Goal: Task Accomplishment & Management: Manage account settings

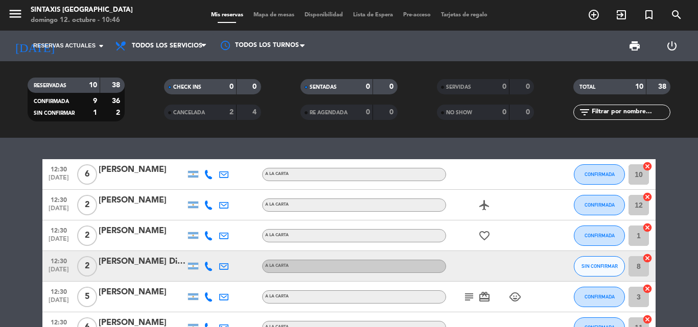
click at [486, 203] on icon "airplanemode_active" at bounding box center [484, 205] width 12 height 12
click at [486, 220] on div "12:30 [DATE] 2 [PERSON_NAME] A LA CARTA airplanemode_active REGALO DE VIAJE CON…" at bounding box center [348, 205] width 613 height 31
click at [485, 230] on icon "favorite_border" at bounding box center [484, 236] width 12 height 12
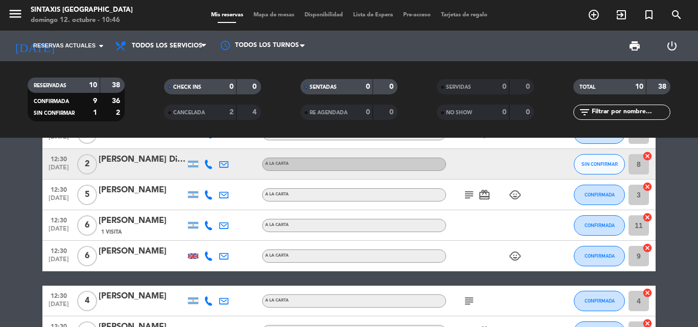
click at [509, 196] on icon "child_care" at bounding box center [515, 195] width 12 height 12
click at [519, 254] on icon "child_care" at bounding box center [515, 256] width 12 height 12
click at [372, 278] on div "12:30 [DATE] 6 [PERSON_NAME] A LA CARTA CONFIRMADA 10 cancel 12:30 [DATE] 2 [PE…" at bounding box center [348, 224] width 613 height 335
click at [455, 306] on div "subject" at bounding box center [492, 301] width 92 height 30
click at [464, 299] on icon "subject" at bounding box center [469, 301] width 12 height 12
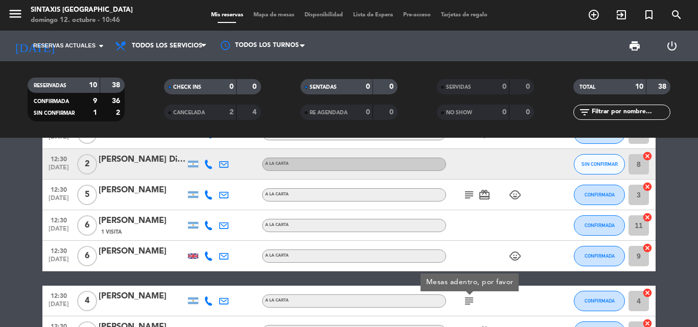
scroll to position [153, 0]
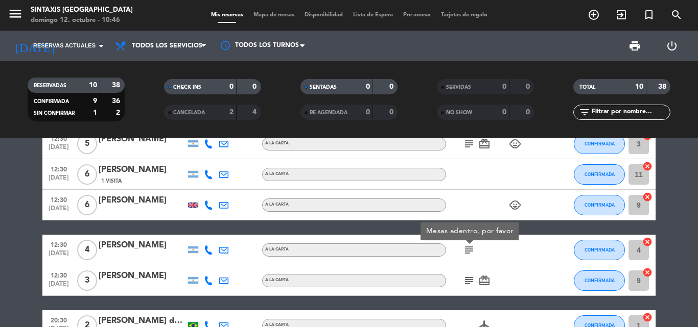
click at [373, 297] on div "12:30 [DATE] 6 [PERSON_NAME] A LA CARTA CONFIRMADA 10 cancel 12:30 [DATE] 2 [PE…" at bounding box center [348, 173] width 613 height 335
click at [462, 280] on span "subject" at bounding box center [468, 281] width 15 height 12
click at [466, 280] on icon "subject" at bounding box center [469, 281] width 12 height 12
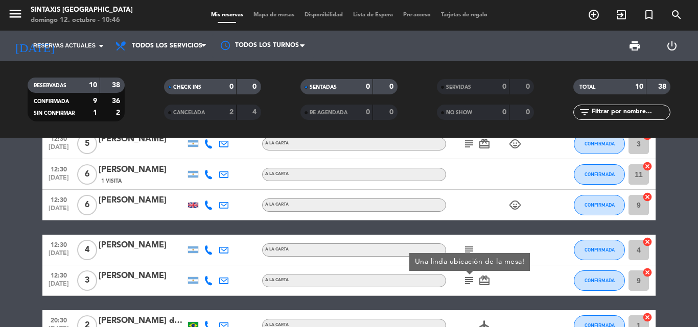
click at [469, 302] on div "12:30 [DATE] 6 [PERSON_NAME] A LA CARTA CONFIRMADA 10 cancel 12:30 [DATE] 2 [PE…" at bounding box center [348, 173] width 613 height 335
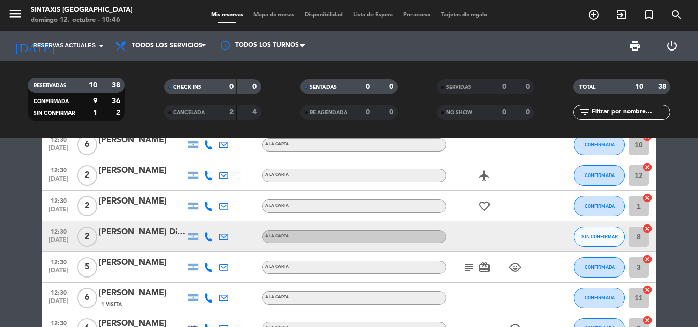
scroll to position [0, 0]
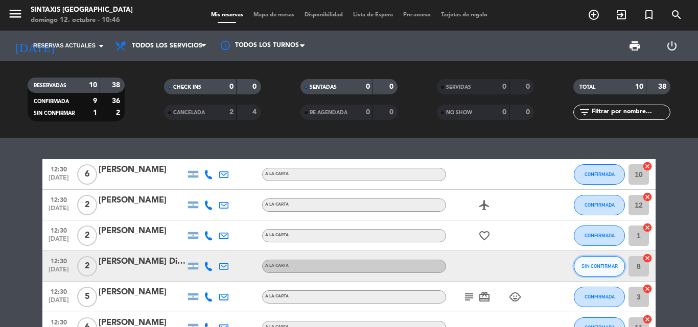
click at [597, 267] on span "SIN CONFIRMAR" at bounding box center [599, 267] width 36 height 6
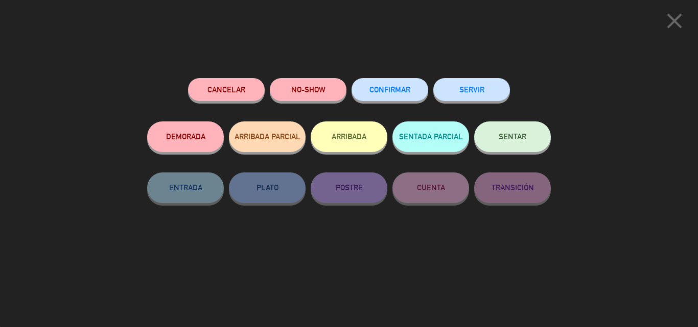
click at [405, 89] on span "CONFIRMAR" at bounding box center [389, 89] width 41 height 9
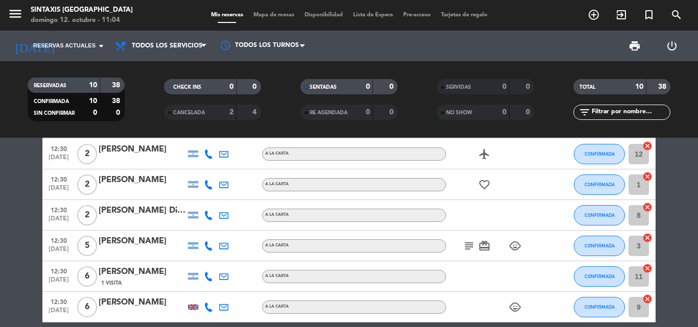
scroll to position [91, 0]
click at [559, 245] on icon at bounding box center [558, 245] width 11 height 11
click at [560, 243] on icon at bounding box center [558, 245] width 11 height 11
click at [557, 249] on icon at bounding box center [558, 245] width 11 height 11
click at [557, 244] on icon at bounding box center [558, 245] width 11 height 11
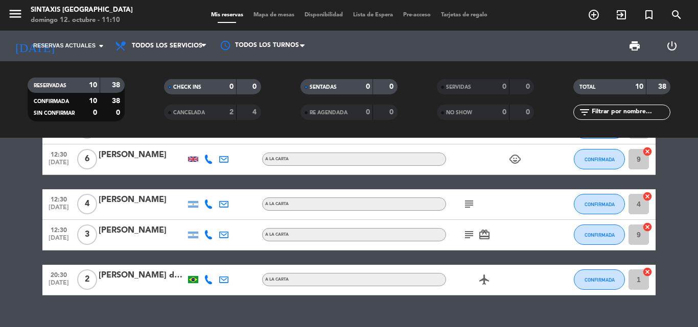
scroll to position [244, 0]
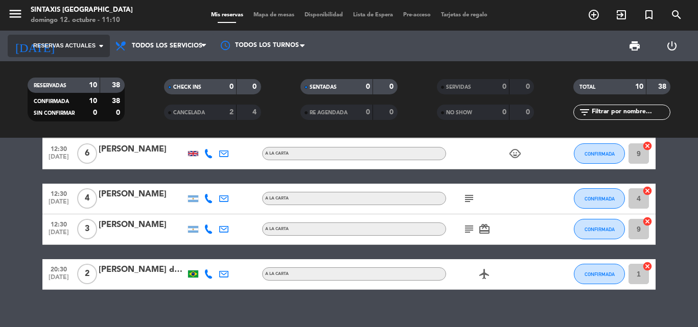
click at [90, 45] on span "Reservas actuales" at bounding box center [64, 45] width 62 height 9
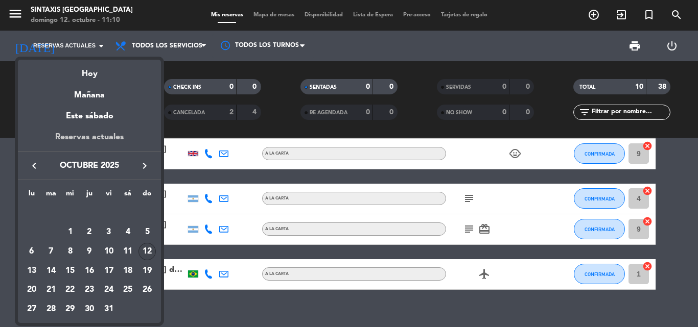
click at [95, 137] on div "Reservas actuales" at bounding box center [89, 141] width 143 height 21
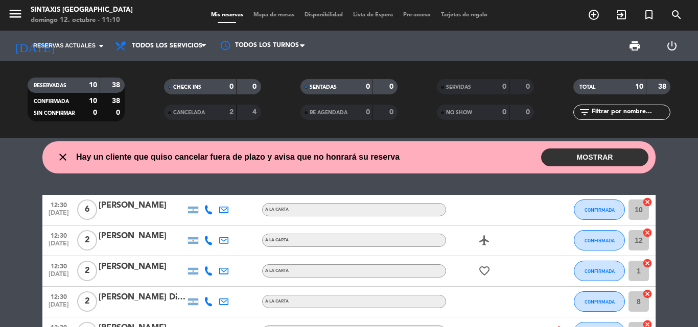
scroll to position [0, 0]
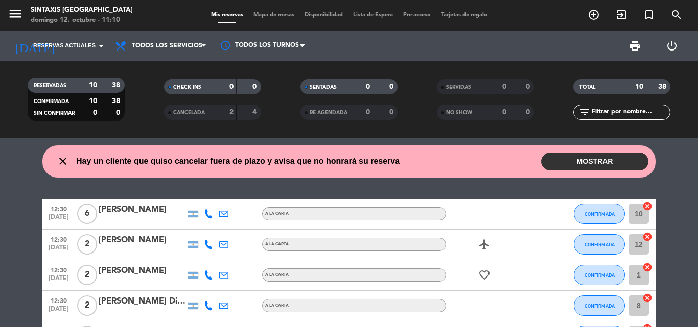
click at [568, 166] on button "MOSTRAR" at bounding box center [594, 162] width 107 height 18
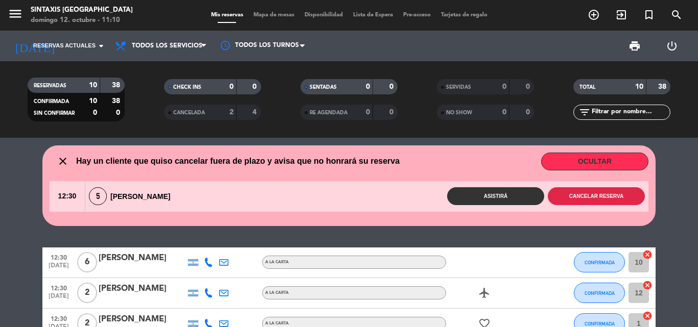
click at [558, 199] on button "Cancelar reserva" at bounding box center [596, 196] width 97 height 18
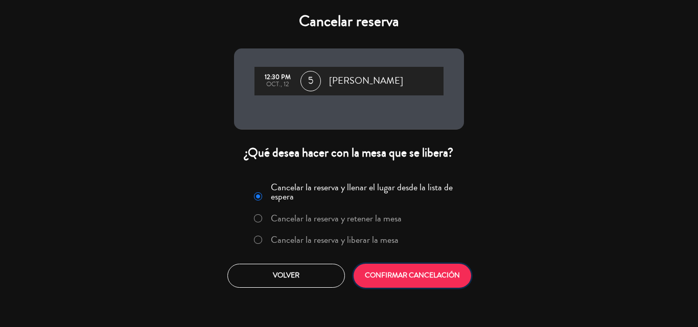
click at [427, 273] on button "CONFIRMAR CANCELACIÓN" at bounding box center [411, 276] width 117 height 24
